Goal: Transaction & Acquisition: Purchase product/service

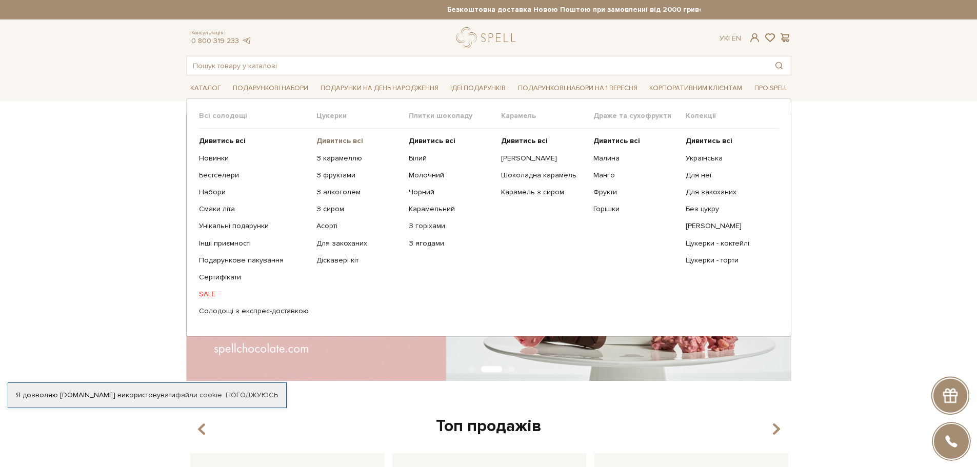
click at [336, 139] on b "Дивитись всі" at bounding box center [340, 140] width 47 height 9
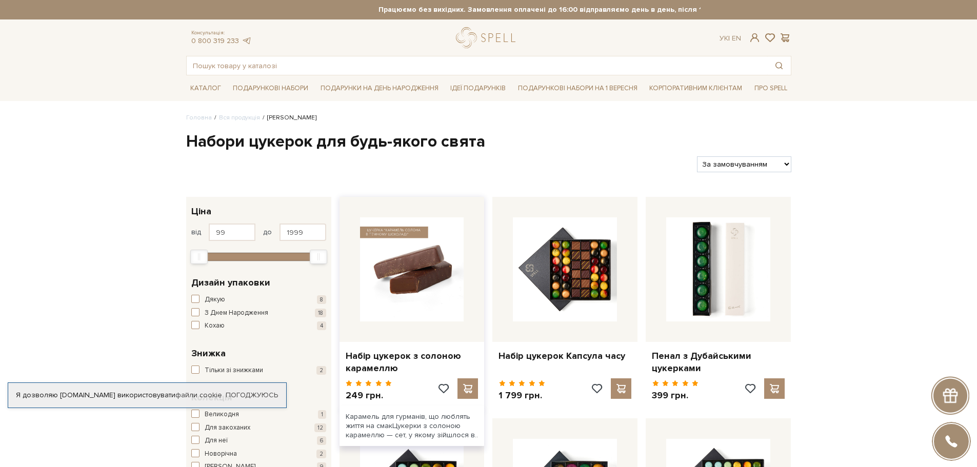
click at [402, 296] on img at bounding box center [412, 270] width 104 height 104
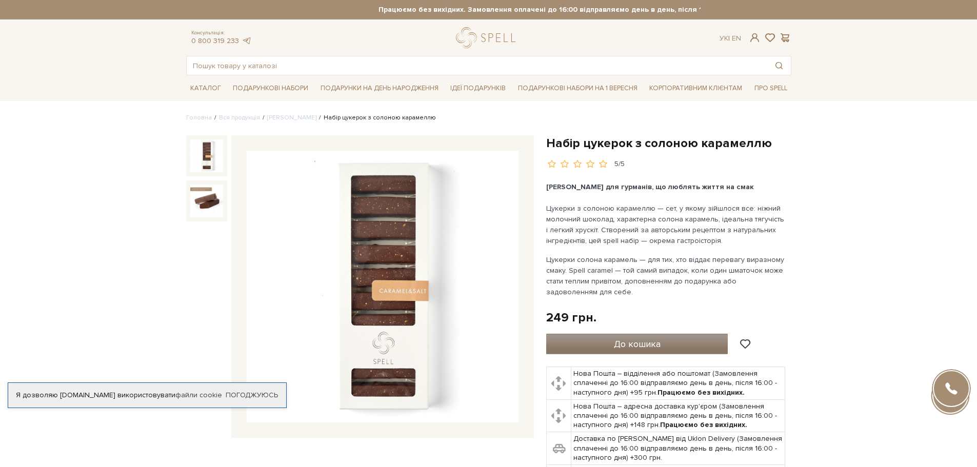
click at [644, 347] on span "До кошика" at bounding box center [637, 344] width 47 height 11
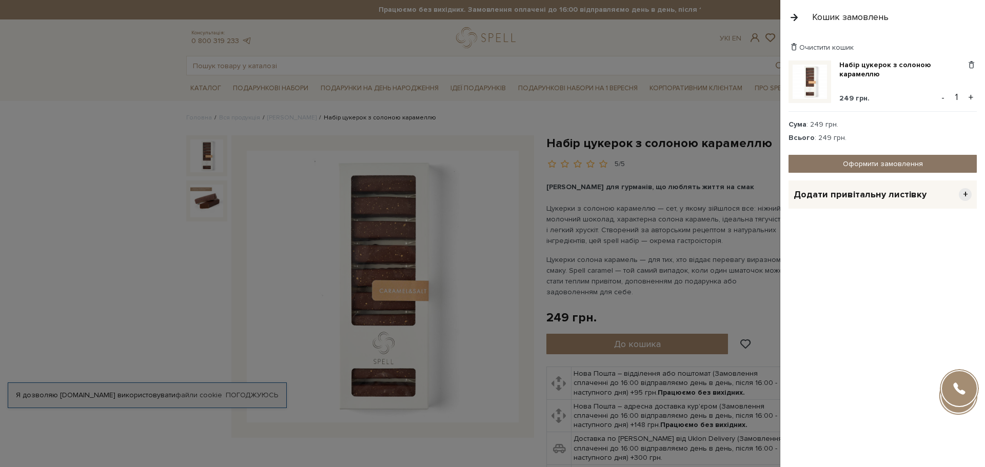
click at [877, 162] on link "Оформити замовлення" at bounding box center [882, 164] width 188 height 18
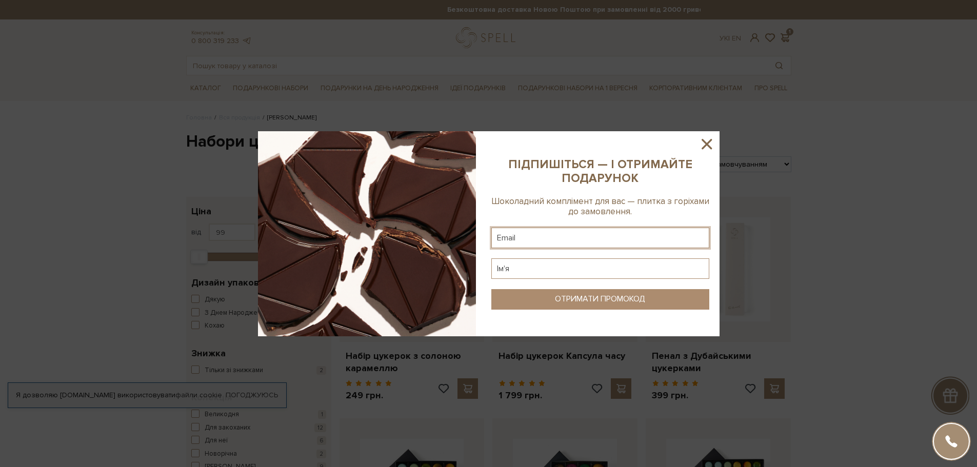
click at [613, 244] on input "text" at bounding box center [600, 238] width 218 height 21
type input "vasylyna.dinmark@gmail.com"
click at [545, 272] on input "text" at bounding box center [600, 269] width 218 height 21
type input "D"
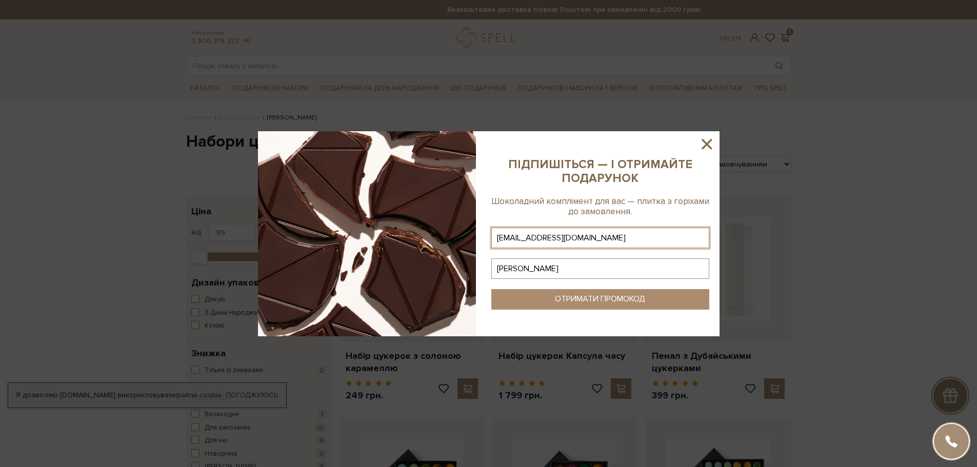
type input "Василина"
click at [571, 303] on div "ОТРИМАТИ ПРОМОКОД" at bounding box center [600, 299] width 90 height 10
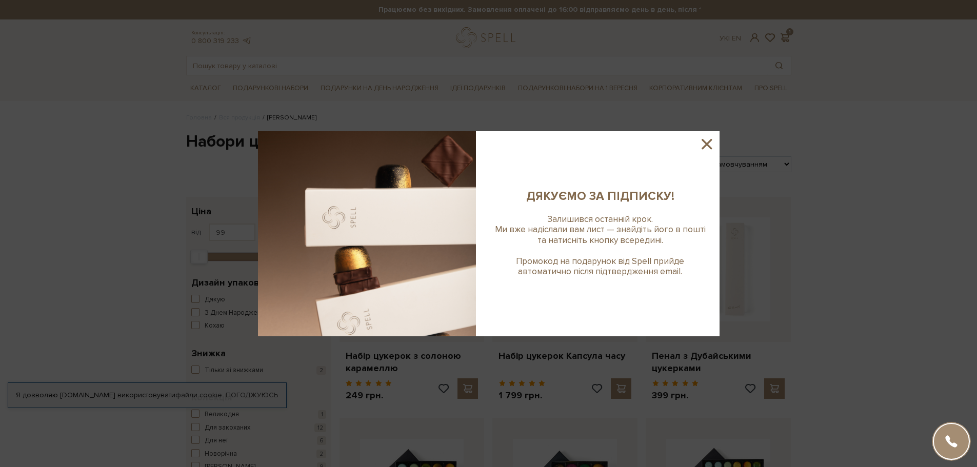
click at [707, 142] on icon at bounding box center [706, 143] width 17 height 17
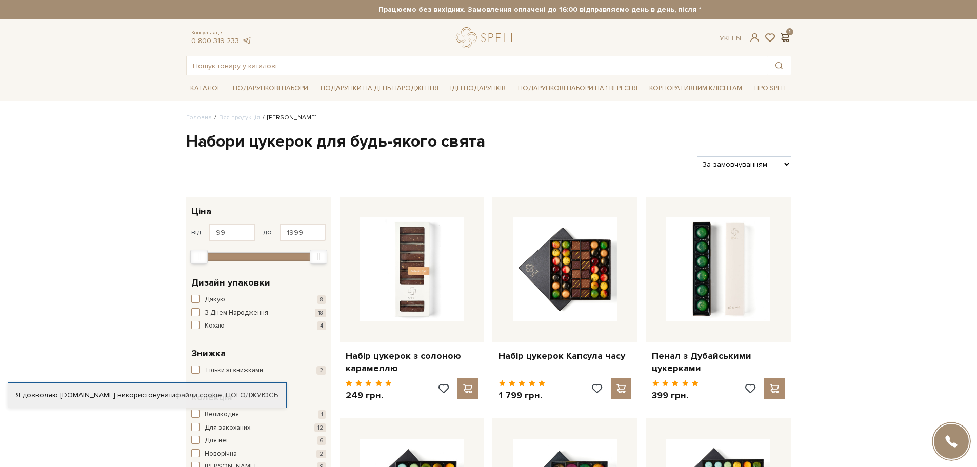
click at [784, 34] on span at bounding box center [785, 37] width 12 height 11
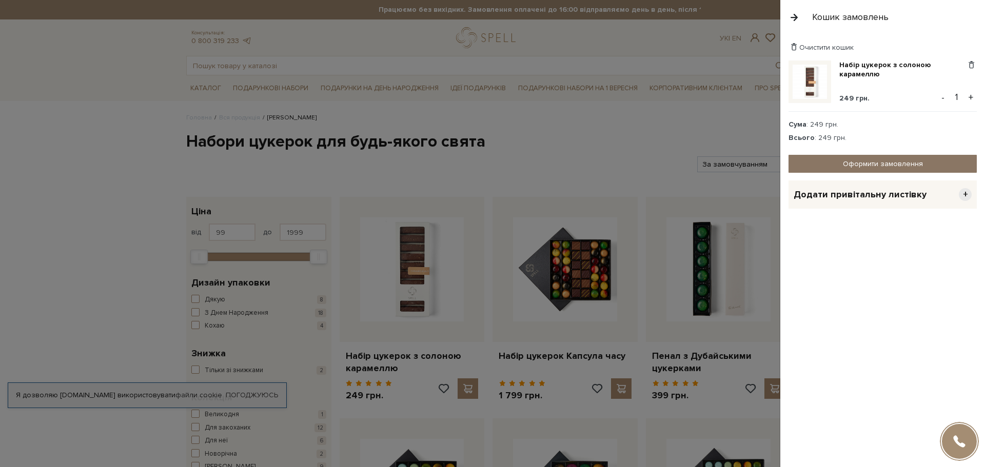
click at [865, 162] on link "Оформити замовлення" at bounding box center [882, 164] width 188 height 18
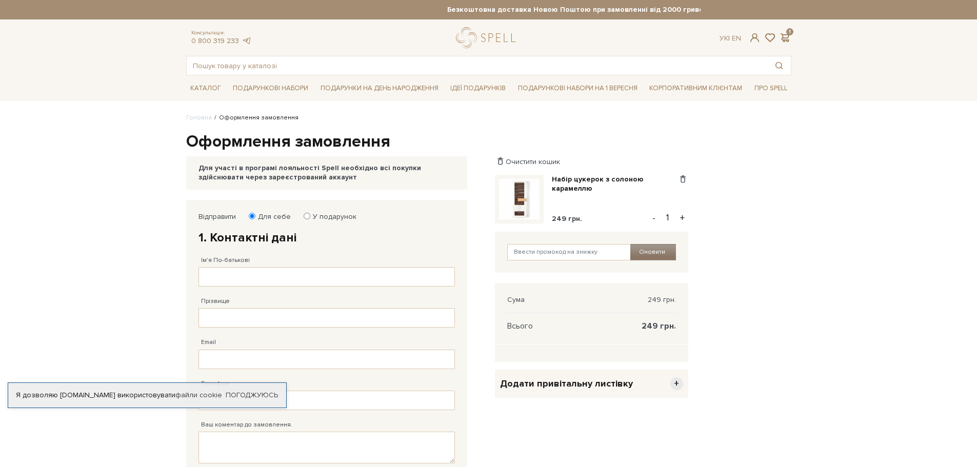
drag, startPoint x: 772, startPoint y: 250, endPoint x: 662, endPoint y: 251, distance: 109.8
click at [767, 250] on div "Відправити Для себе У подарунок 1. Контактні дані Ім'я По-батькові Заповніть по…" at bounding box center [489, 413] width 618 height 427
drag, startPoint x: 106, startPoint y: 336, endPoint x: 133, endPoint y: 317, distance: 33.5
click at [107, 336] on body "Подарункові набори SALE Корпоративним клієнтам Доставка і оплата Консультація: …" at bounding box center [488, 451] width 977 height 903
click at [105, 193] on body "Подарункові набори SALE Корпоративним клієнтам Доставка і оплата Консультація: …" at bounding box center [488, 451] width 977 height 903
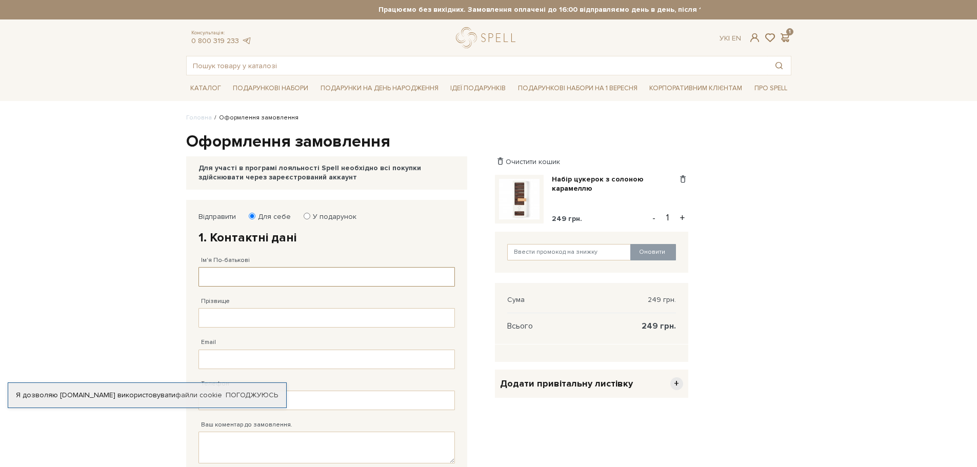
click at [235, 274] on input "Ім'я По-батькові" at bounding box center [327, 276] width 257 height 19
type input "Василина"
type input "Хархаліс"
type input "vasylyna.dinmark@gmail.com"
type input "38 (093) 698 05 01"
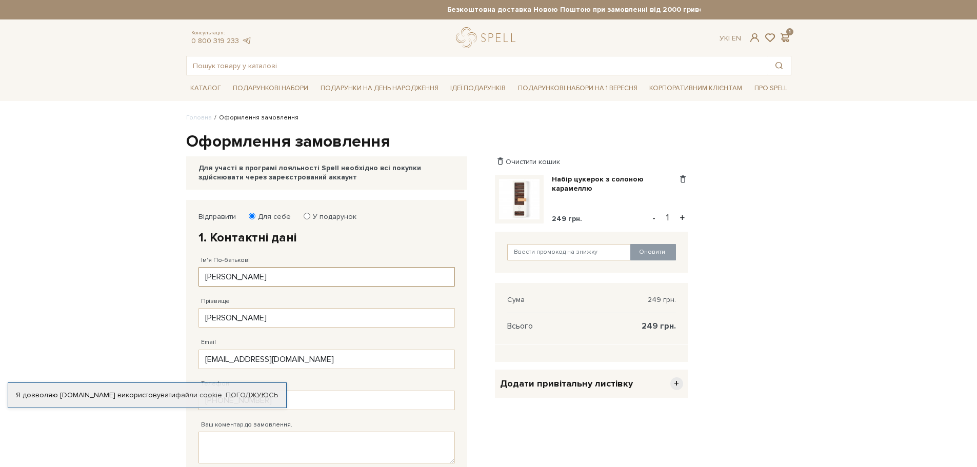
type input "38 (093) 698 05 01"
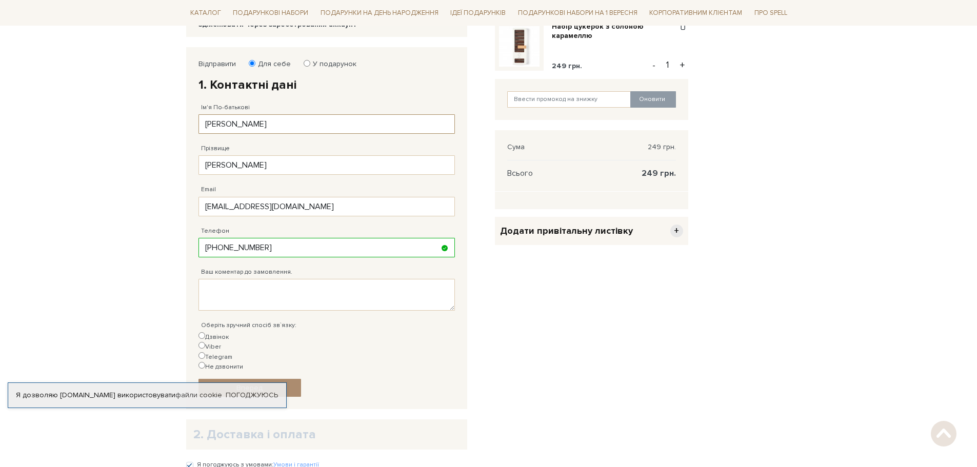
scroll to position [154, 0]
click at [128, 227] on body "Подарункові набори SALE Корпоративним клієнтам Доставка і оплата Консультація: …" at bounding box center [488, 297] width 977 height 903
click at [161, 299] on body "Подарункові набори SALE Корпоративним клієнтам Доставка і оплата Консультація: …" at bounding box center [488, 297] width 977 height 903
click at [221, 341] on label "Viber" at bounding box center [210, 346] width 23 height 10
click at [205, 341] on input "Viber" at bounding box center [202, 344] width 7 height 7
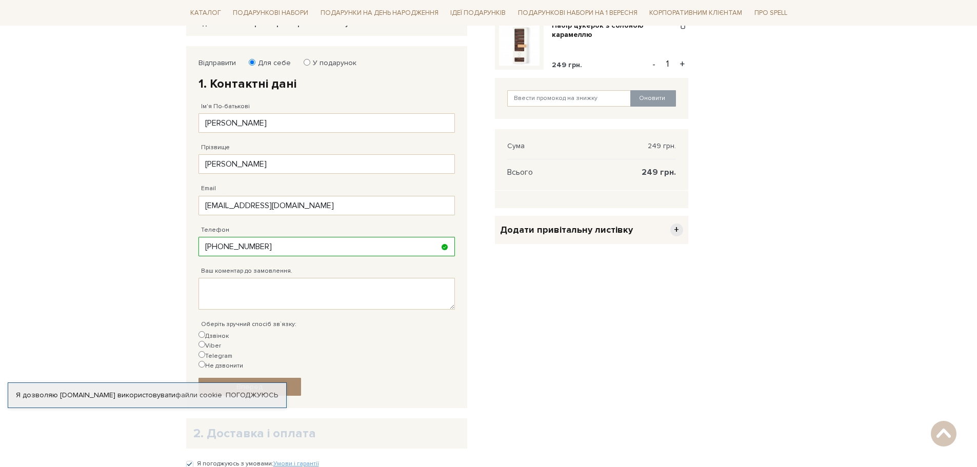
radio input "true"
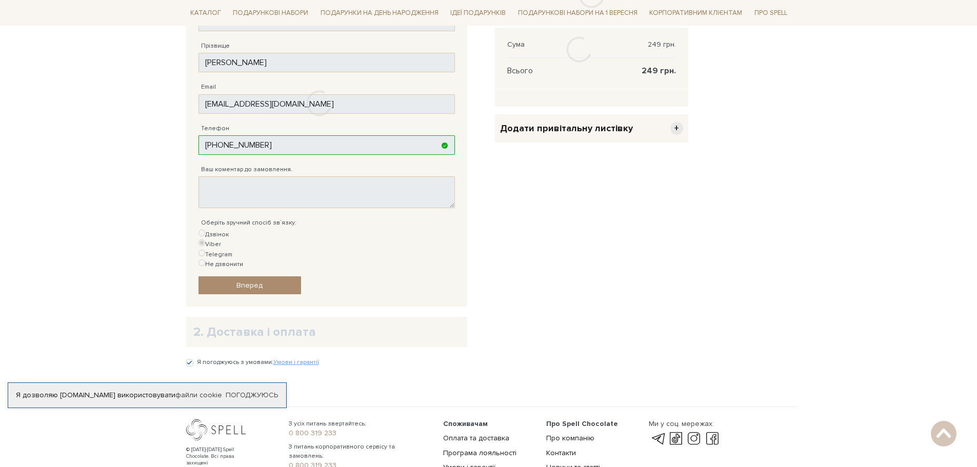
scroll to position [257, 0]
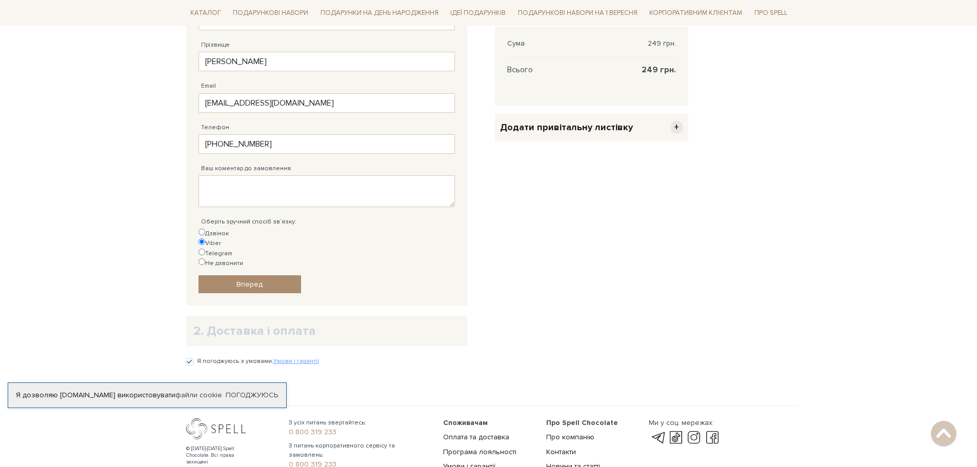
click at [205, 249] on input "Telegram" at bounding box center [202, 252] width 7 height 7
radio input "true"
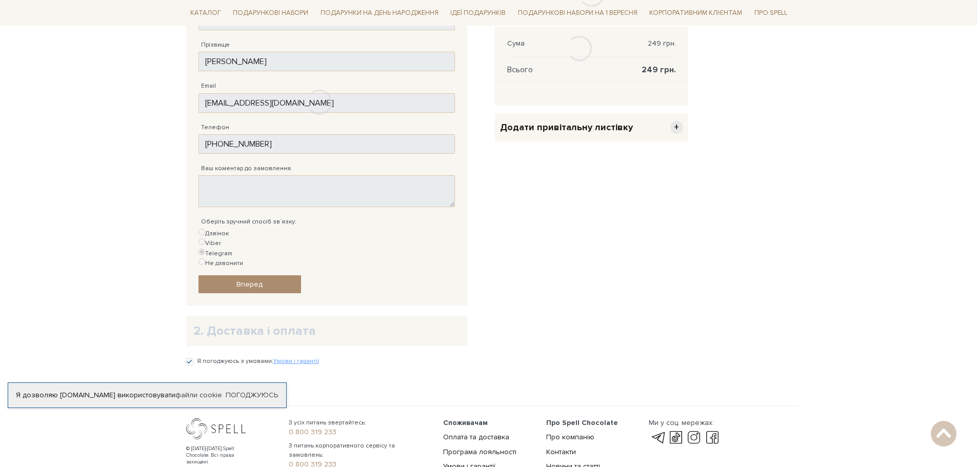
click at [245, 231] on div "Відправити Для себе У подарунок 1. Контактні дані Ім'я По-батькові Василина Зап…" at bounding box center [326, 125] width 281 height 362
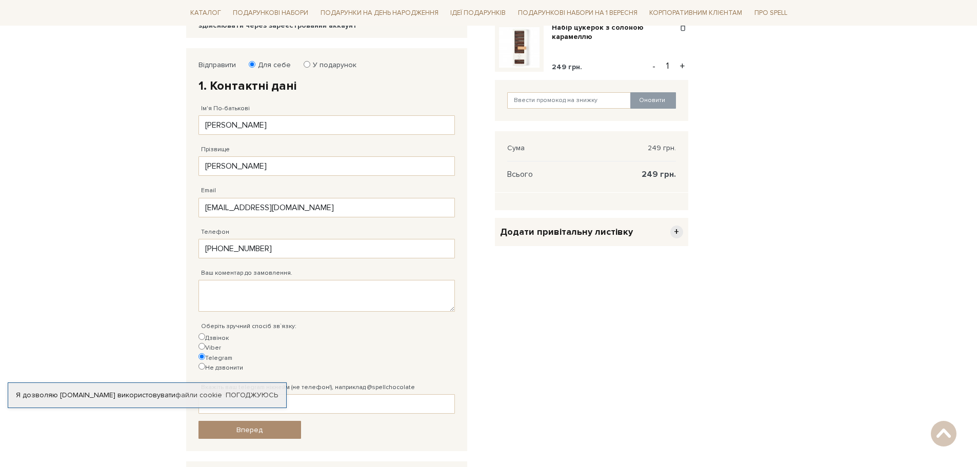
scroll to position [51, 0]
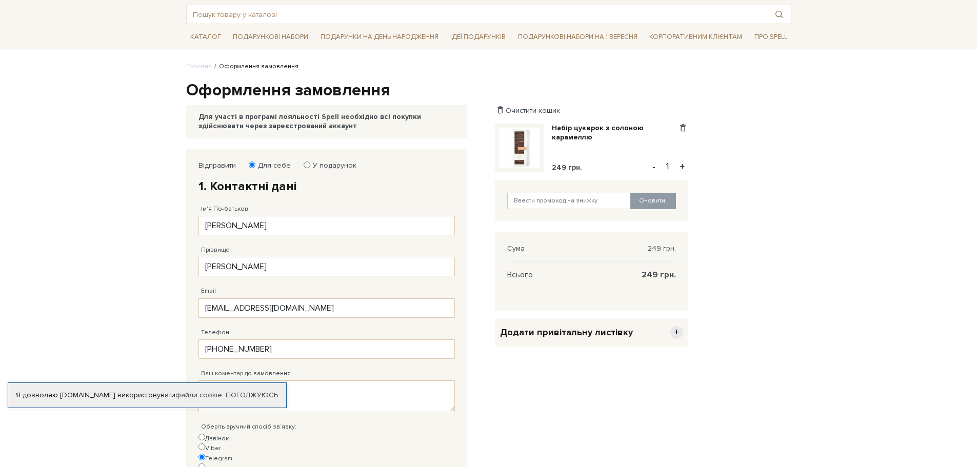
click at [684, 165] on button "+" at bounding box center [683, 166] width 12 height 15
type input "2"
click at [739, 190] on div "Відправити Для себе У подарунок 1. Контактні дані Ім'я По-батькові Василина Зап…" at bounding box center [489, 383] width 618 height 468
click at [528, 142] on img at bounding box center [519, 148] width 41 height 41
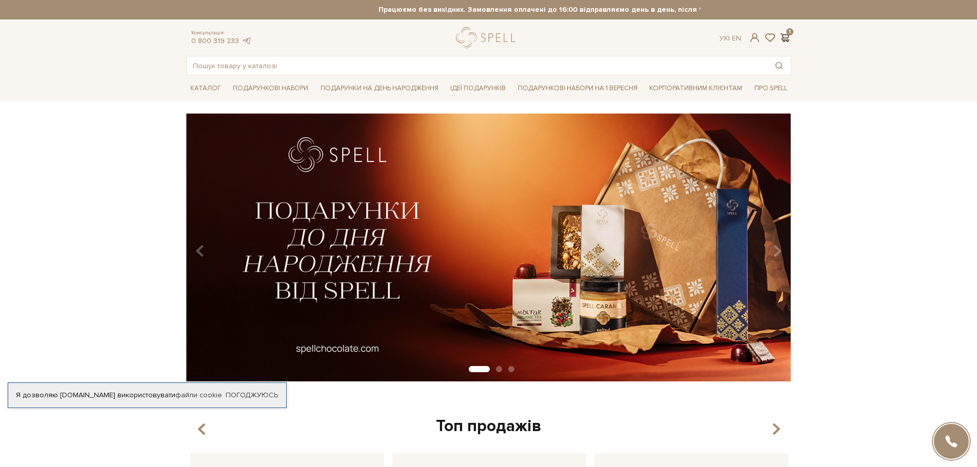
click at [783, 38] on span at bounding box center [785, 37] width 12 height 11
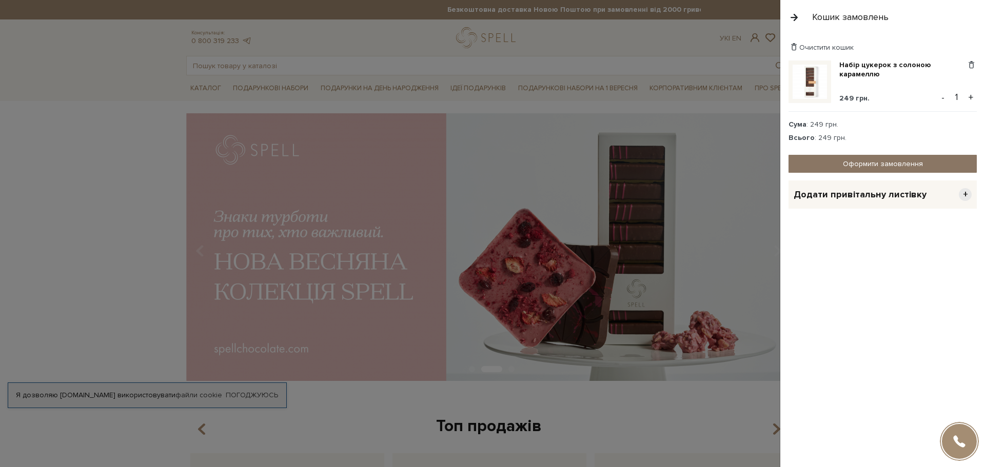
click at [866, 159] on link "Оформити замовлення" at bounding box center [882, 164] width 188 height 18
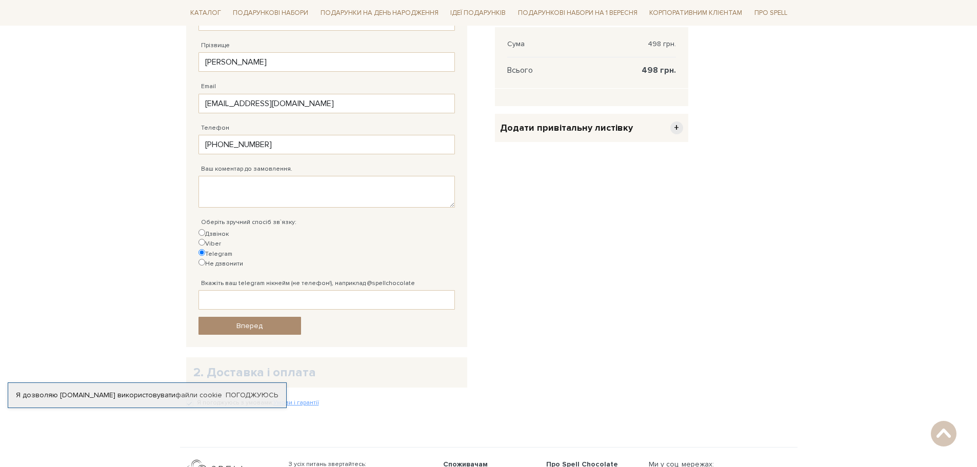
scroll to position [257, 0]
click at [221, 239] on label "Viber" at bounding box center [210, 244] width 23 height 10
click at [205, 239] on input "Viber" at bounding box center [202, 242] width 7 height 7
radio input "true"
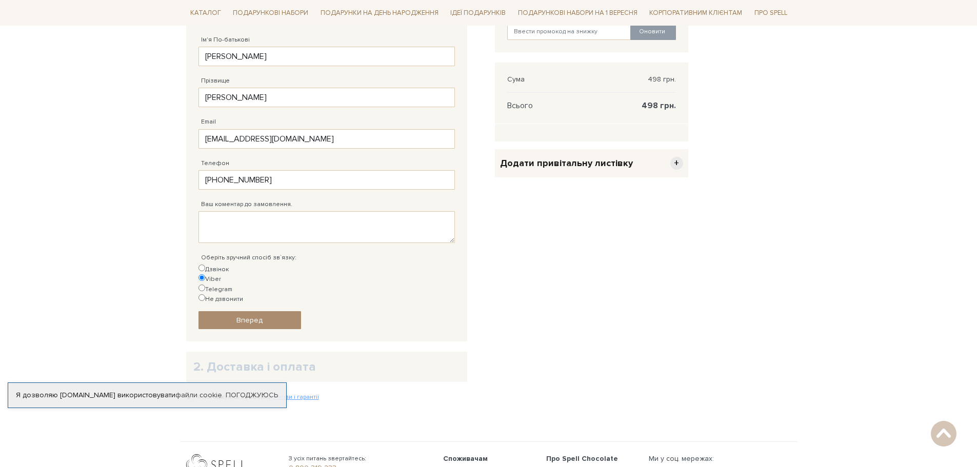
scroll to position [18, 0]
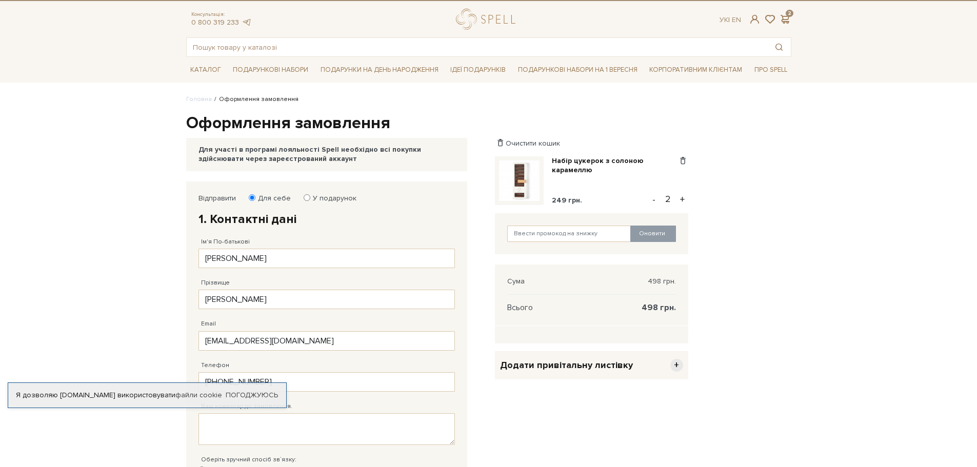
click at [602, 193] on div "Набір цукерок з солоною карамеллю 249 грн." at bounding box center [615, 180] width 126 height 49
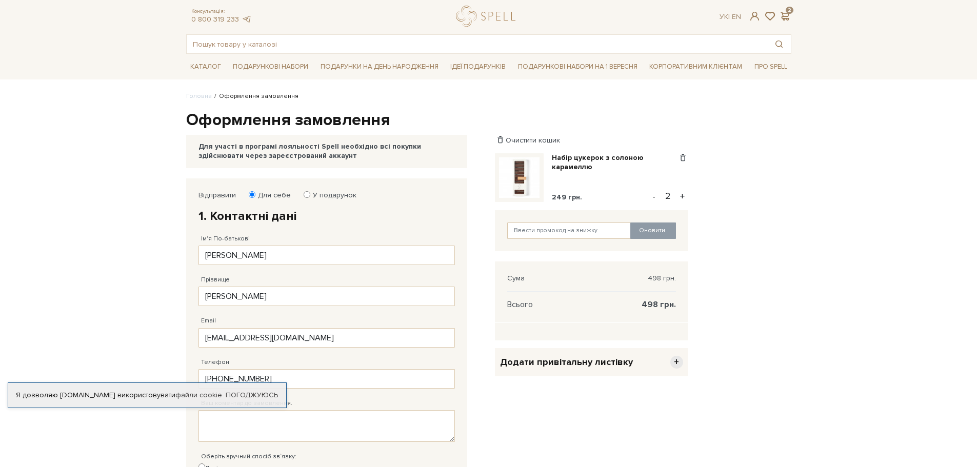
scroll to position [275, 0]
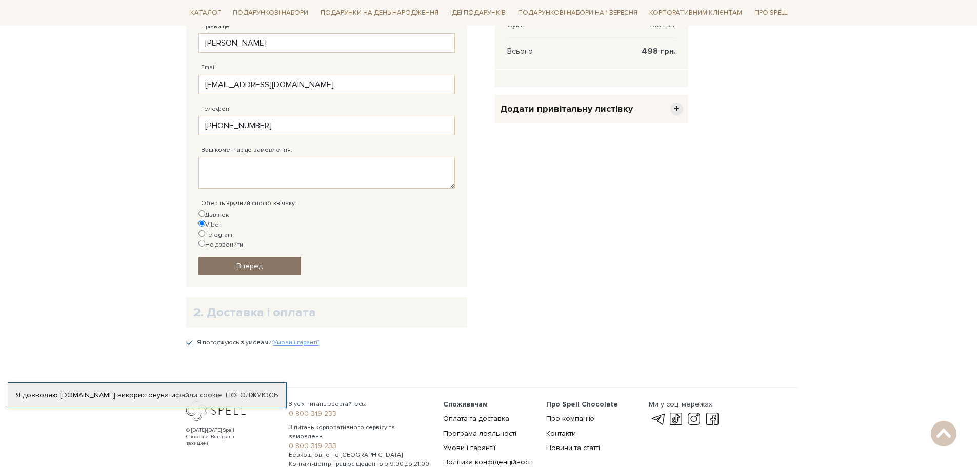
click at [263, 257] on link "Вперед" at bounding box center [250, 266] width 103 height 18
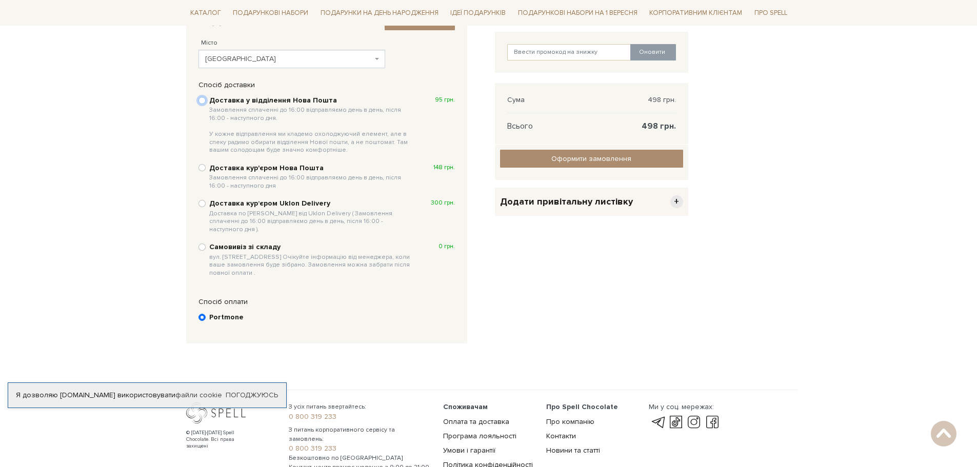
click at [203, 97] on input "Доставка у відділення Нова Пошта Замовлення сплаченні до 16:00 відправляємо ден…" at bounding box center [202, 100] width 7 height 7
radio input "true"
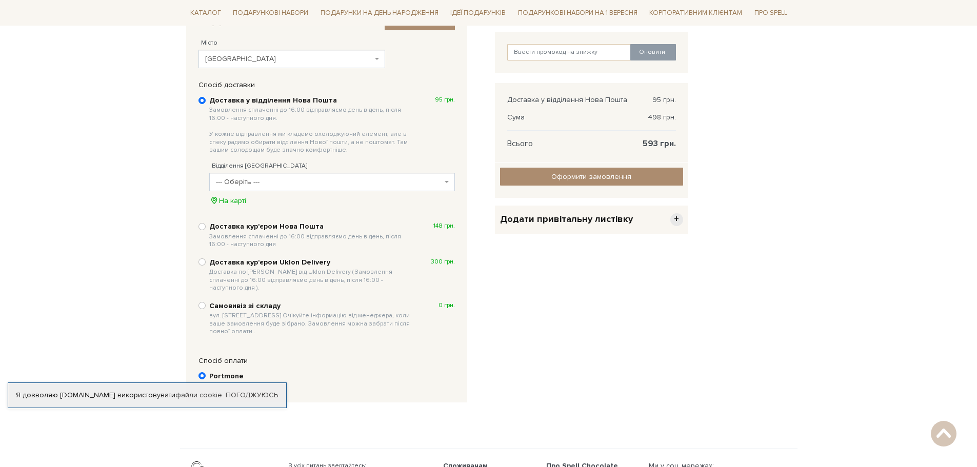
click at [301, 184] on span "--- Оберіть ---" at bounding box center [329, 182] width 226 height 10
type input "g"
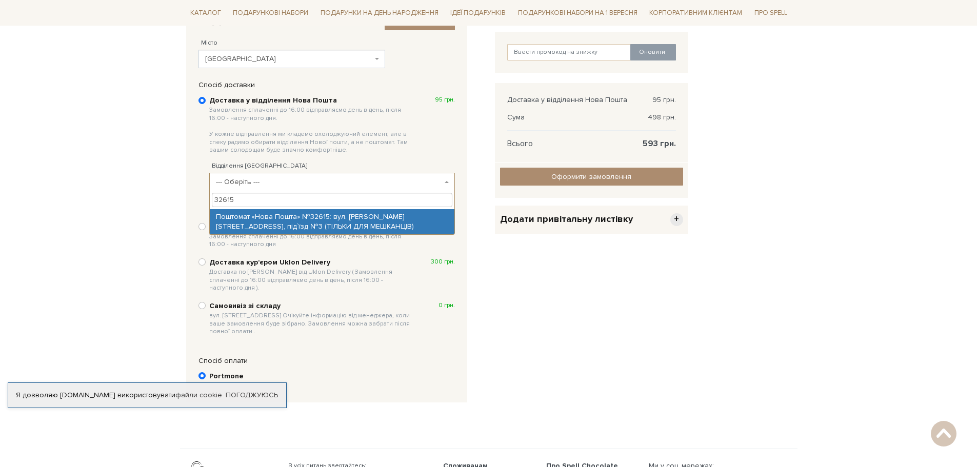
type input "32615"
select select "Поштомат «Нова Пошта» №32615: вул. Мечникова, 16е, під`їзд №3 (ТІЛЬКИ ДЛЯ МЕШКА…"
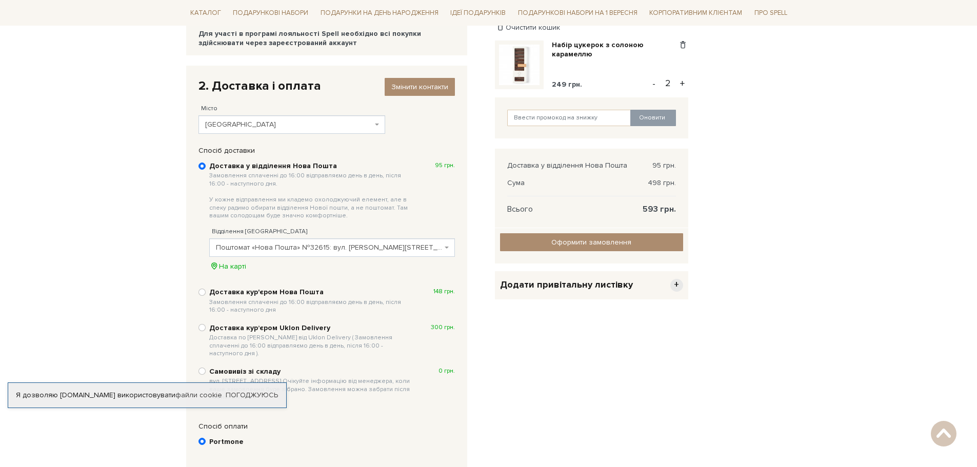
scroll to position [130, 0]
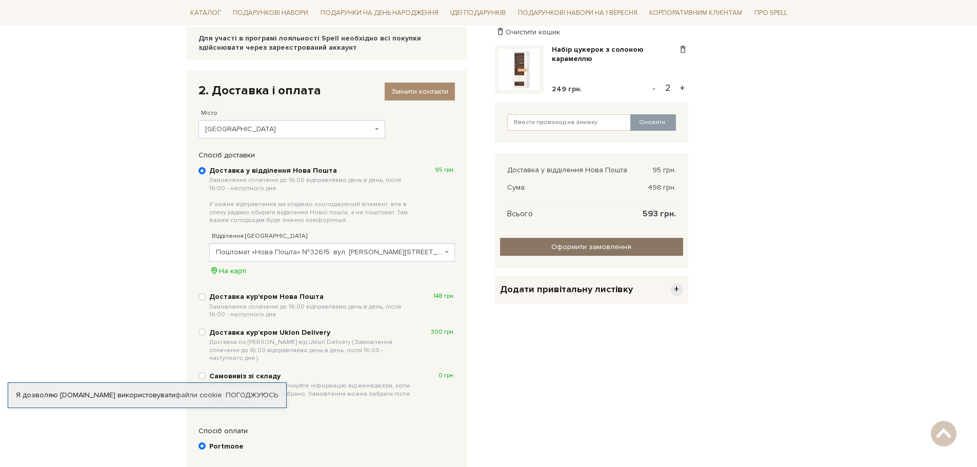
click at [630, 249] on input "Оформити замовлення" at bounding box center [591, 247] width 183 height 18
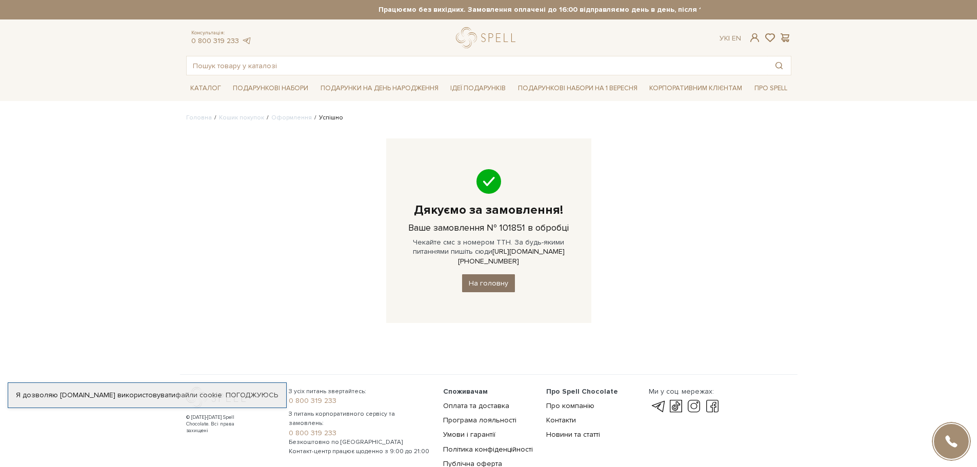
click at [481, 281] on link "На головну" at bounding box center [488, 283] width 53 height 18
